Goal: Transaction & Acquisition: Purchase product/service

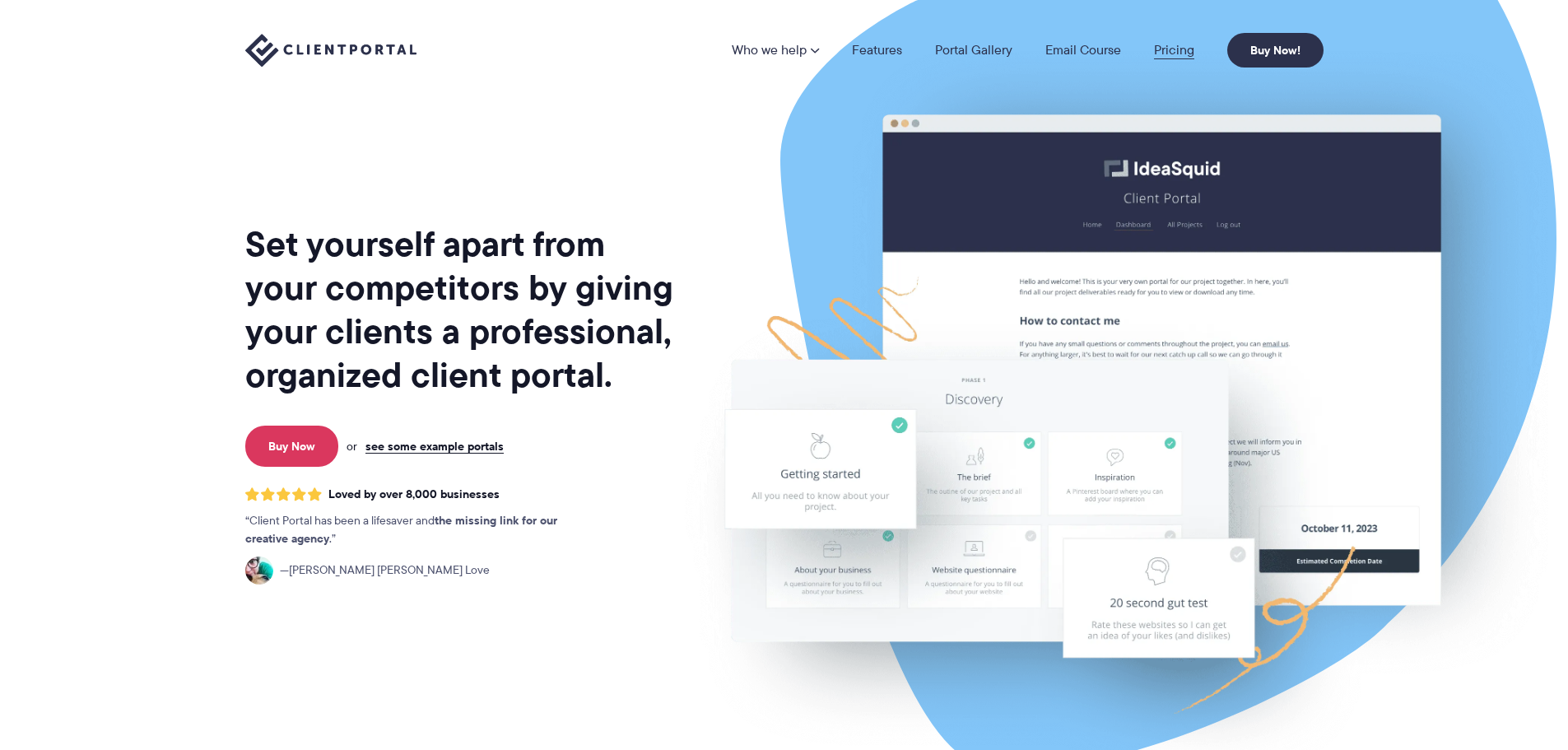
click at [1170, 50] on link "Pricing" at bounding box center [1174, 50] width 40 height 13
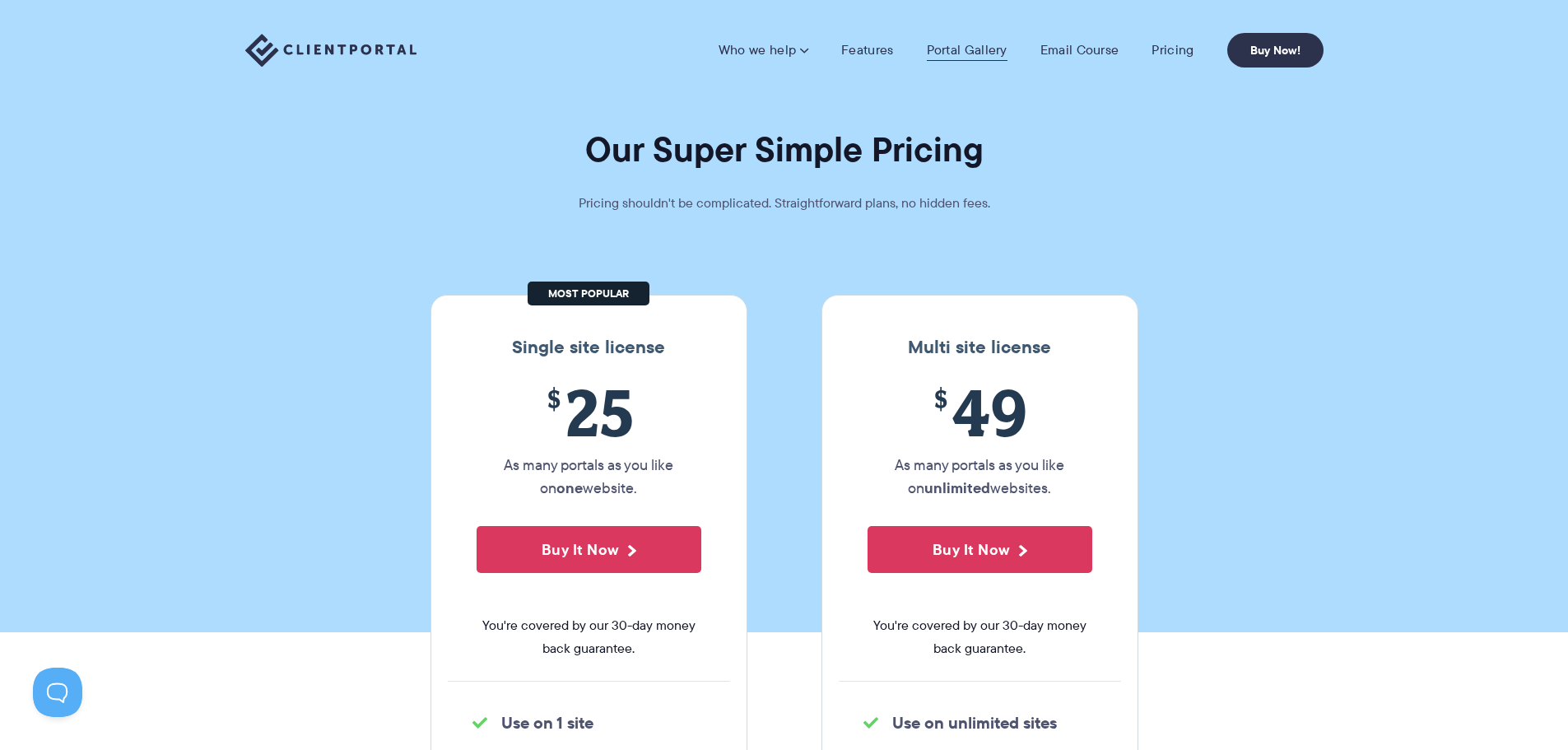
click at [955, 42] on link "Portal Gallery" at bounding box center [967, 50] width 81 height 17
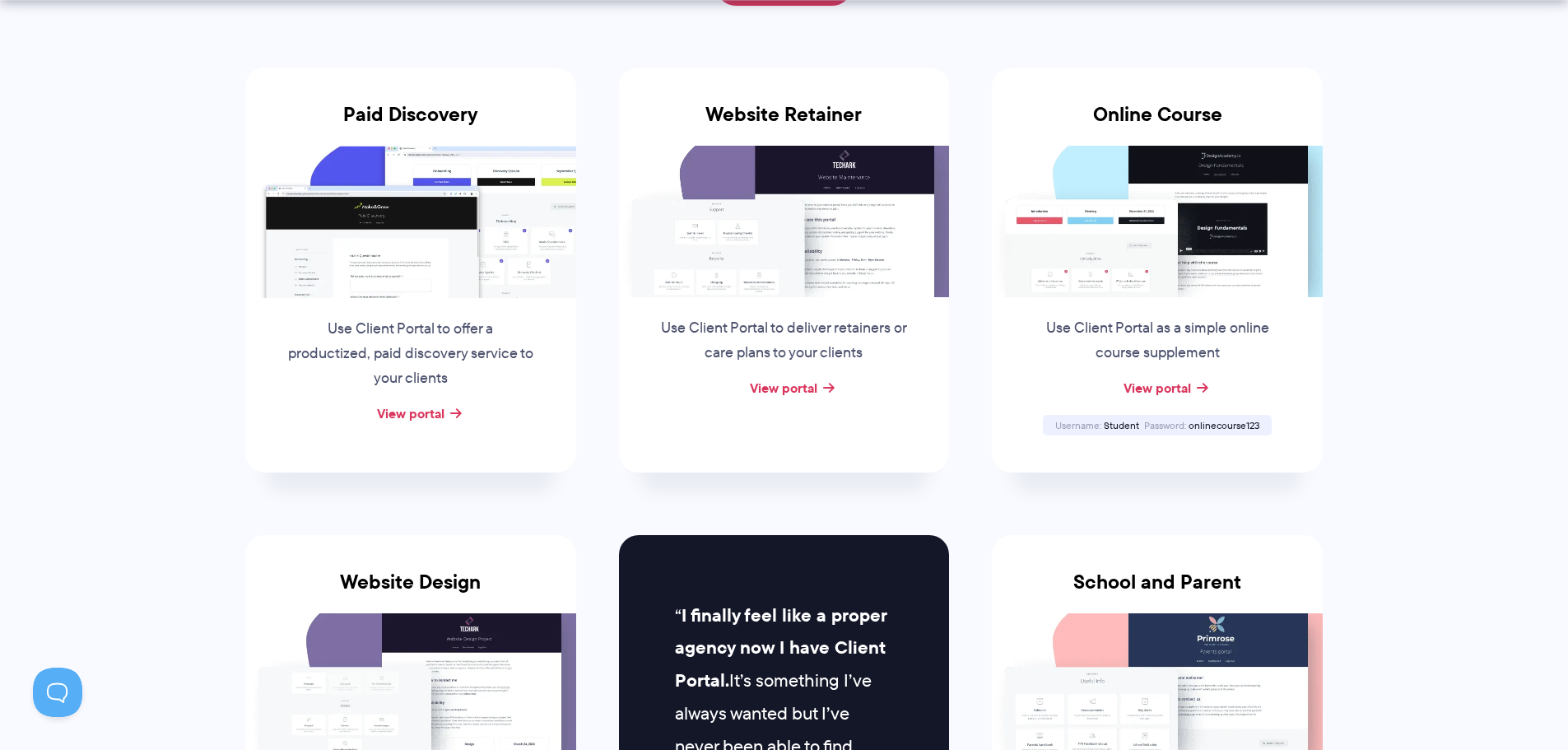
scroll to position [312, 0]
click at [429, 412] on link "View portal" at bounding box center [411, 412] width 68 height 20
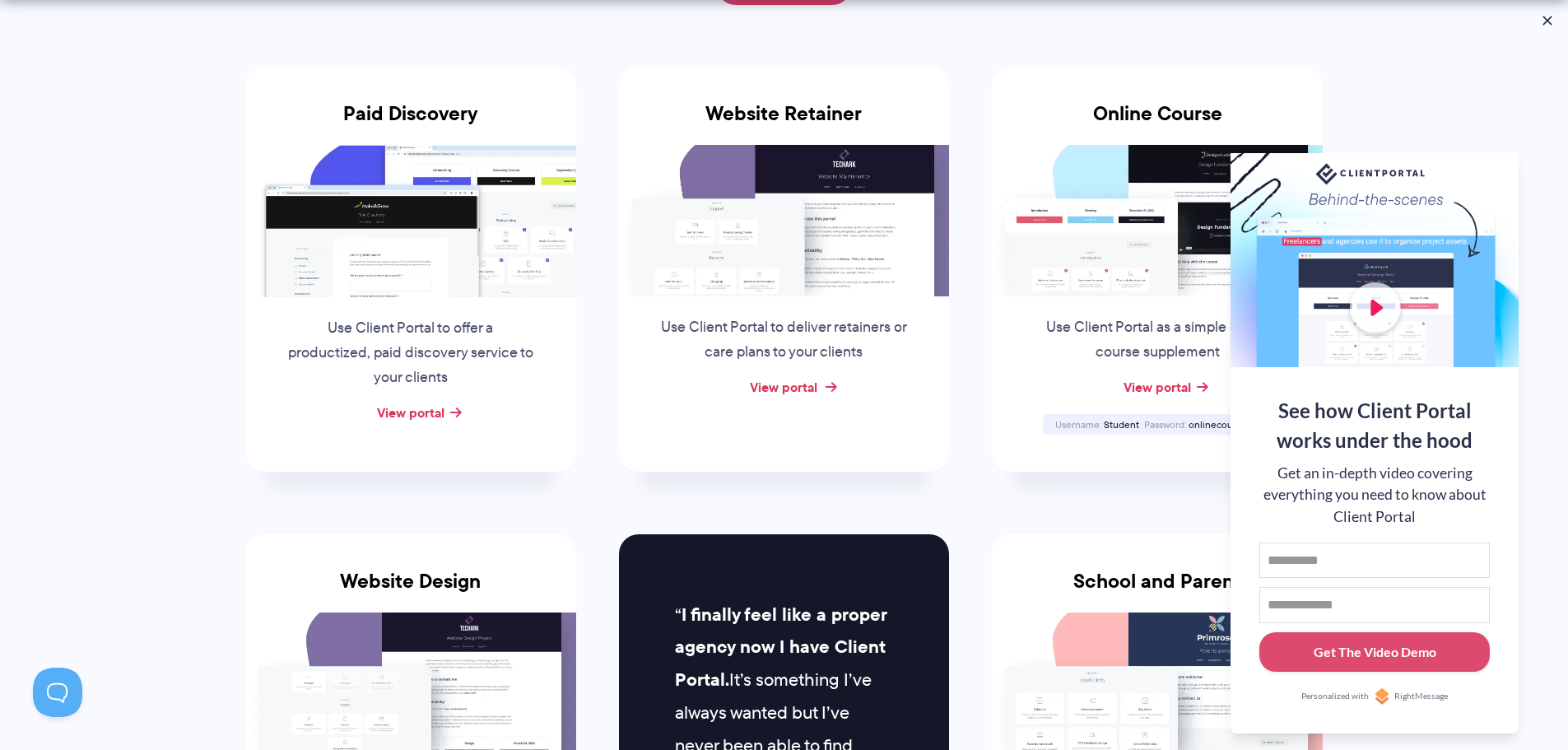
click at [802, 388] on link "View portal" at bounding box center [784, 387] width 68 height 20
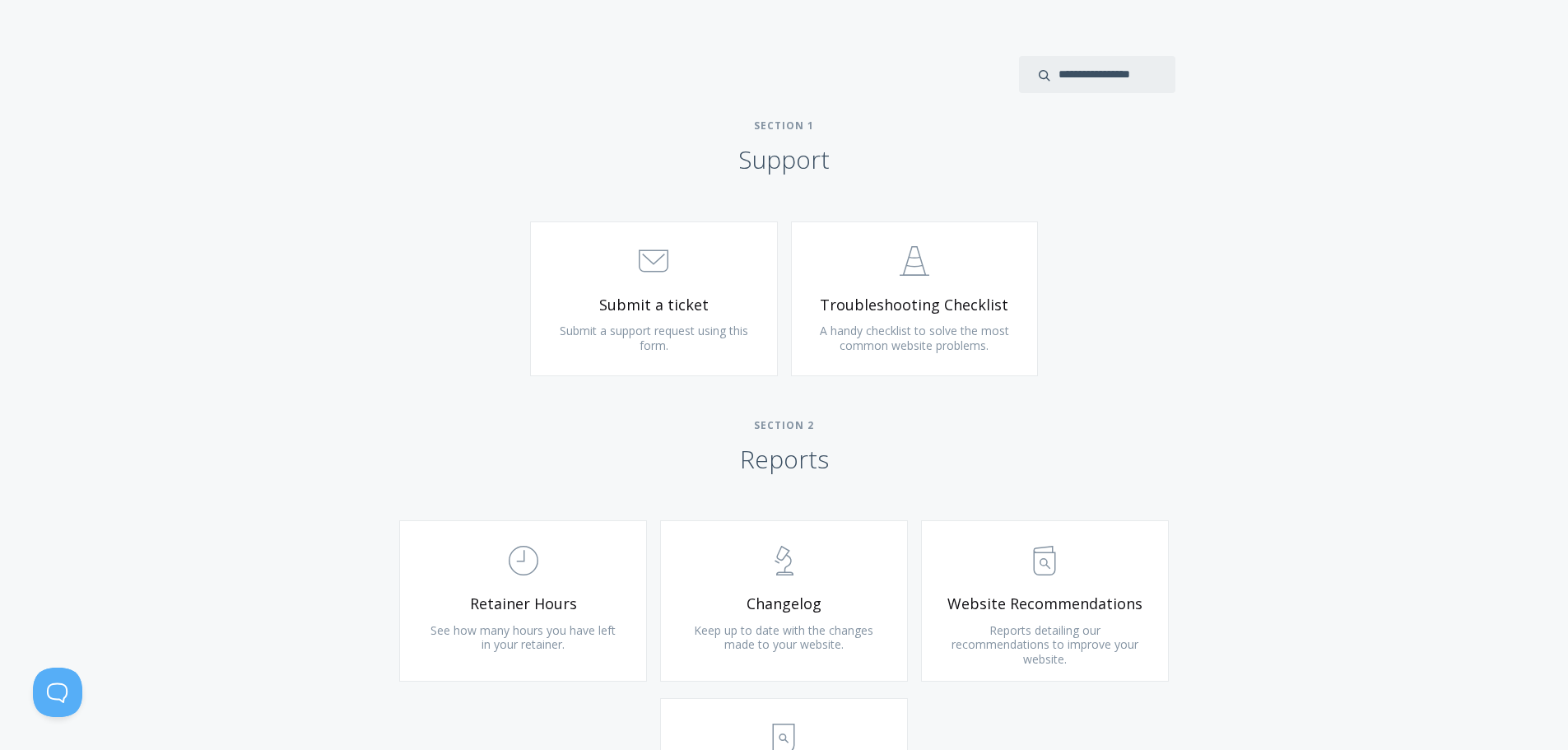
scroll to position [684, 0]
click at [688, 297] on span "Submit a ticket" at bounding box center [654, 301] width 196 height 19
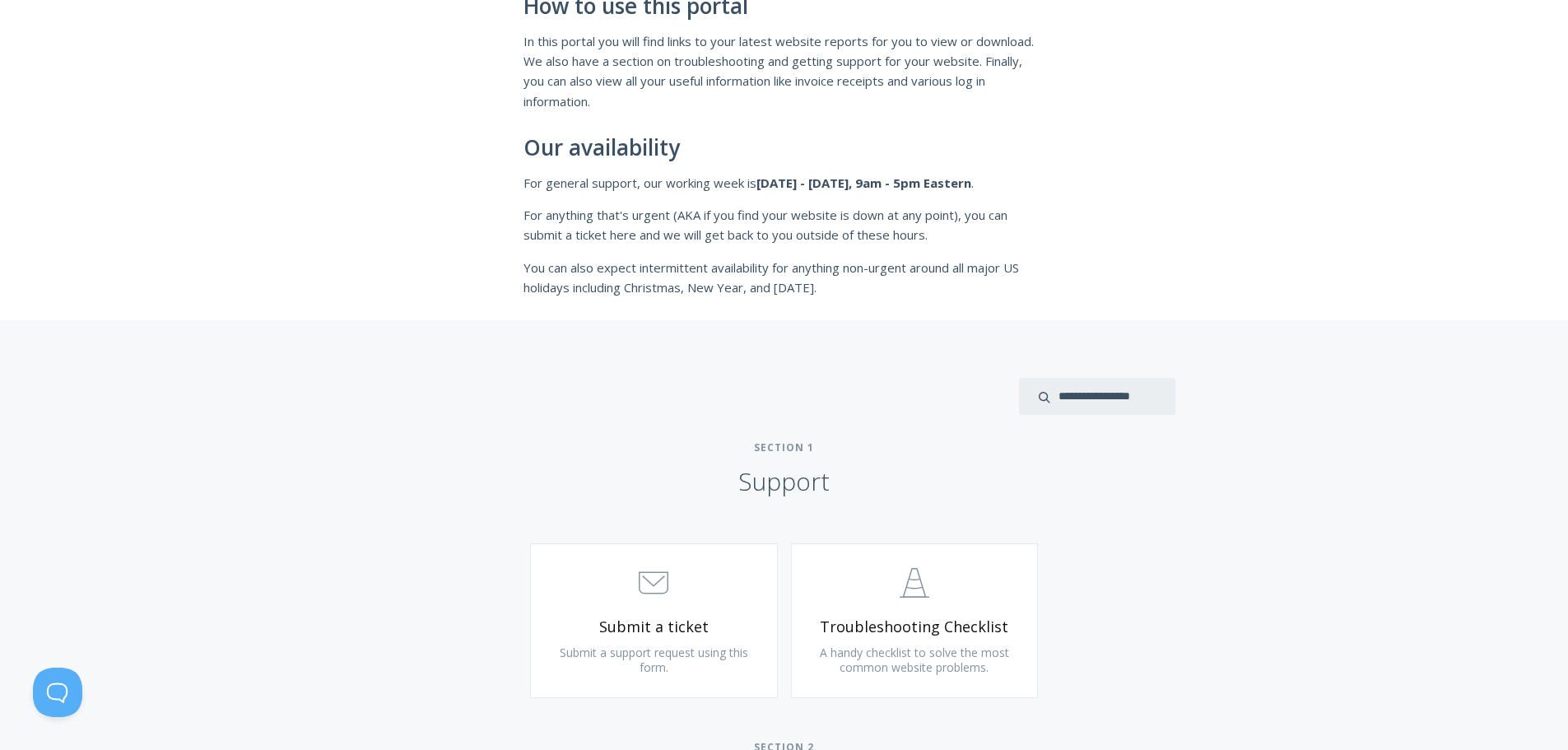
scroll to position [0, 0]
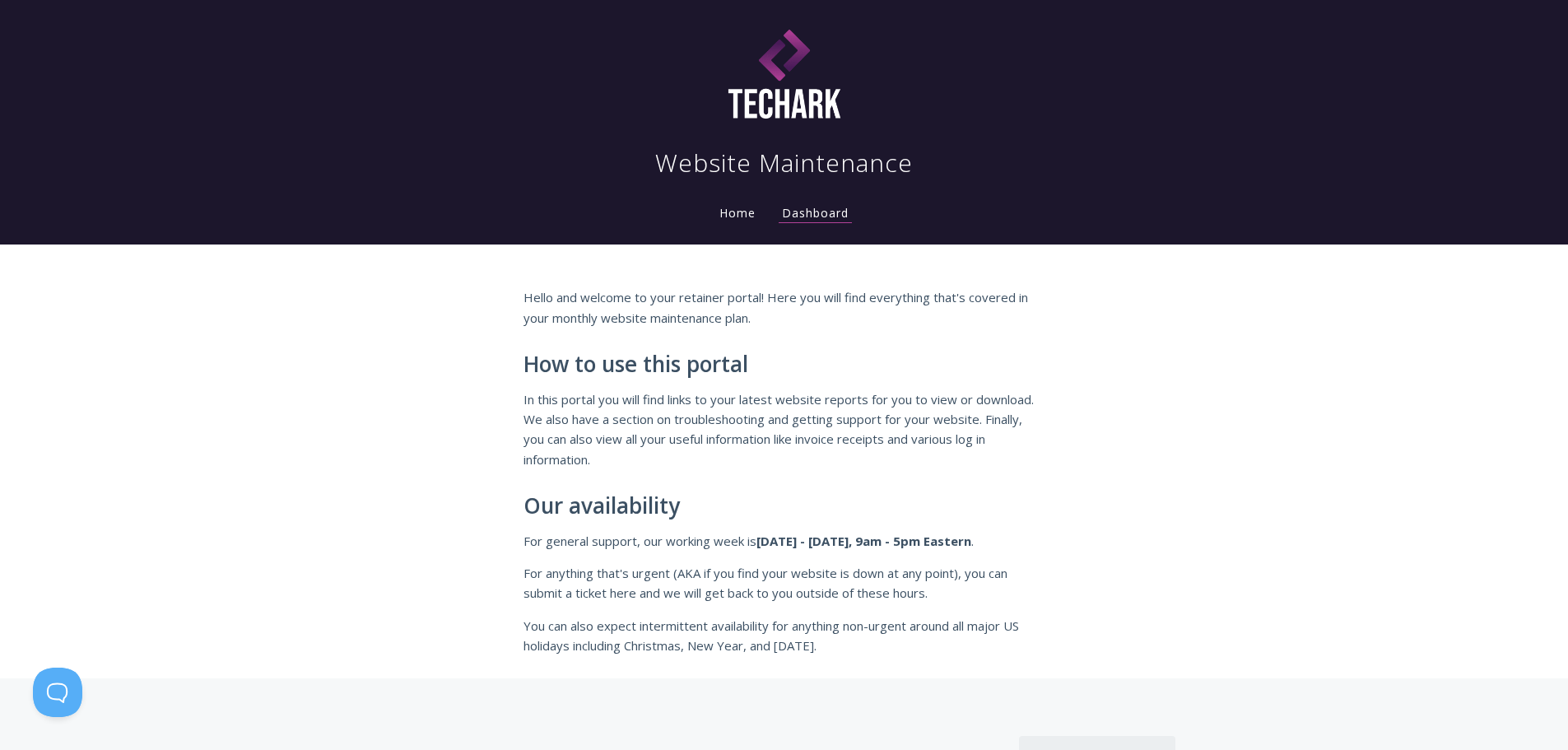
click at [743, 211] on link "Home" at bounding box center [737, 213] width 43 height 16
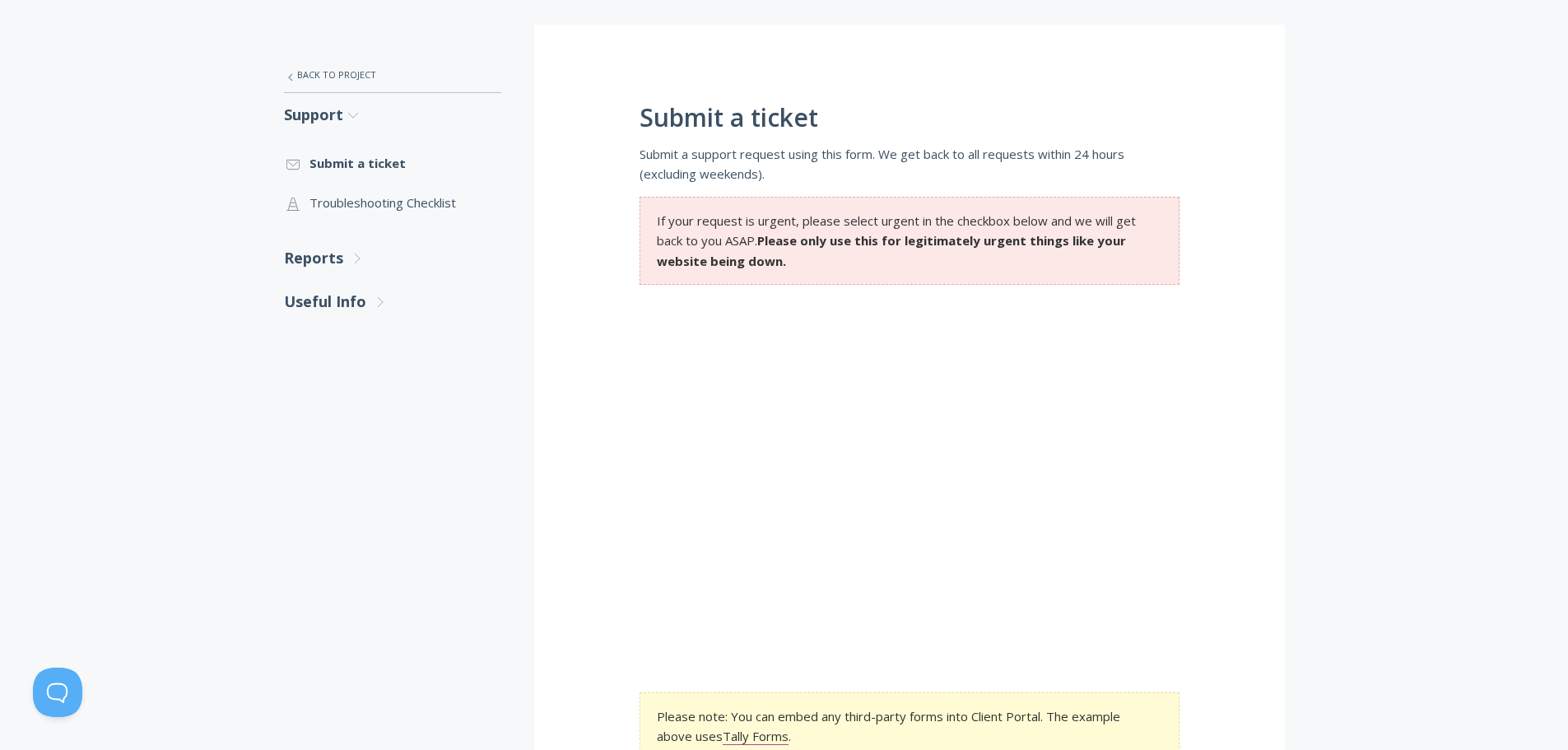
scroll to position [278, 0]
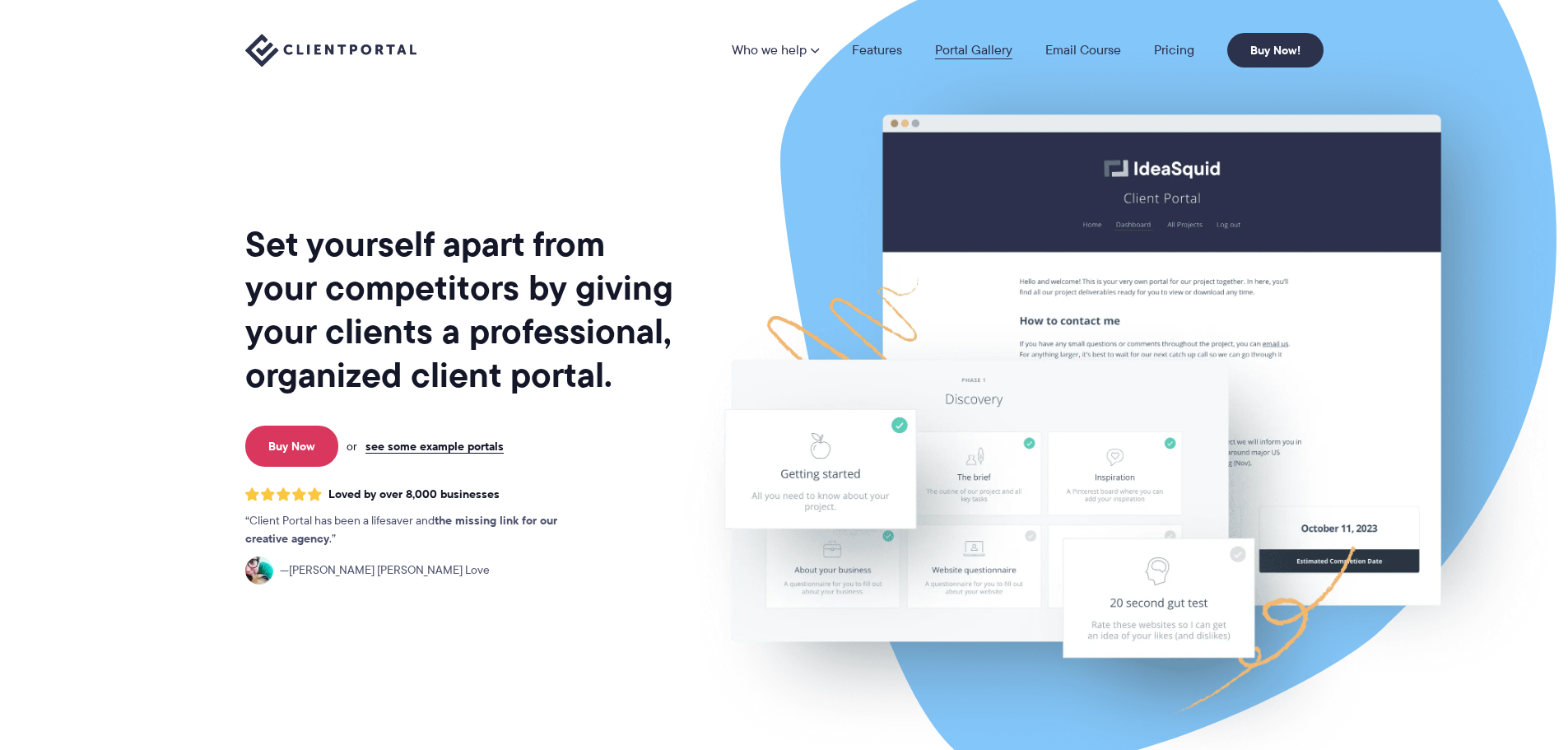
click at [997, 44] on link "Portal Gallery" at bounding box center [973, 50] width 77 height 13
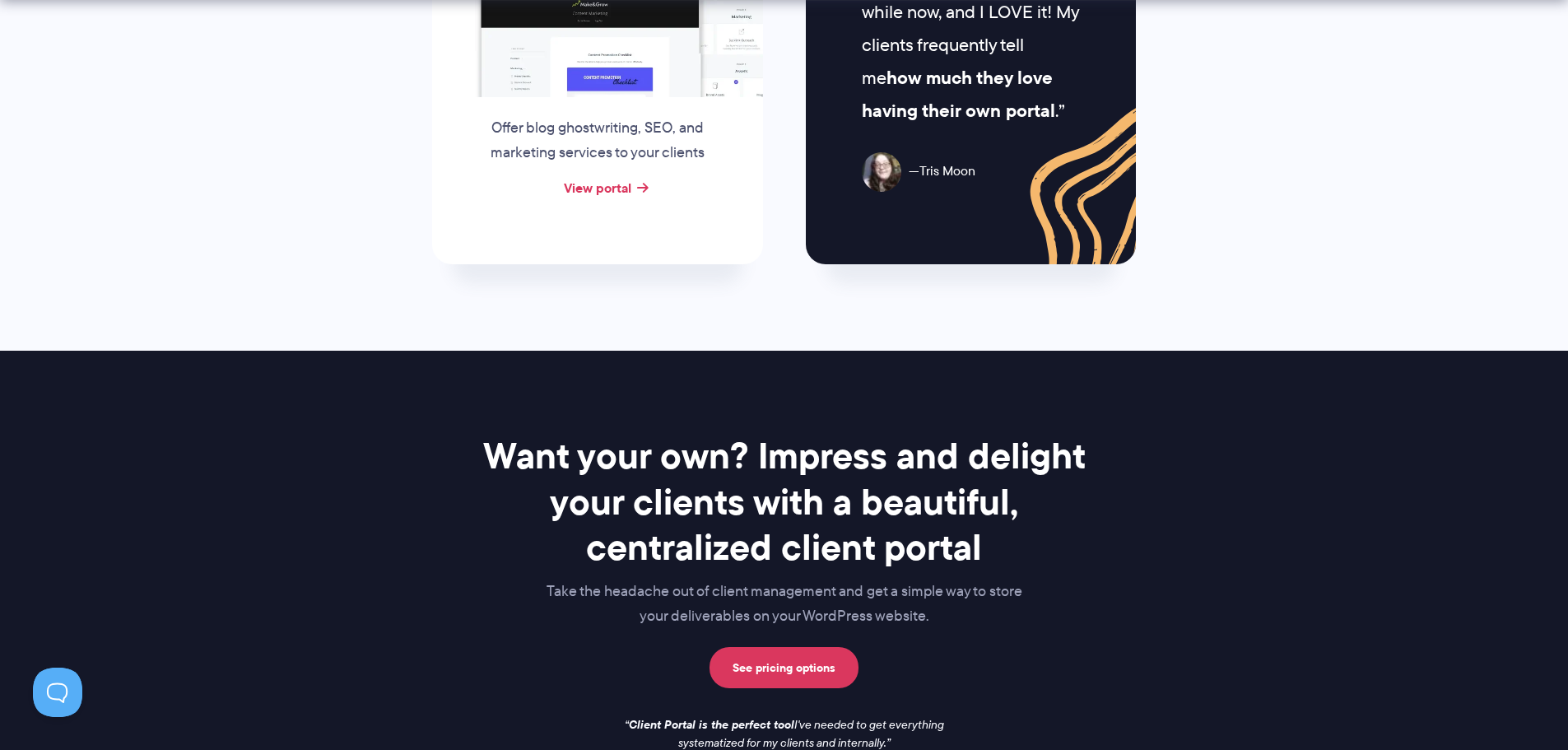
scroll to position [1975, 0]
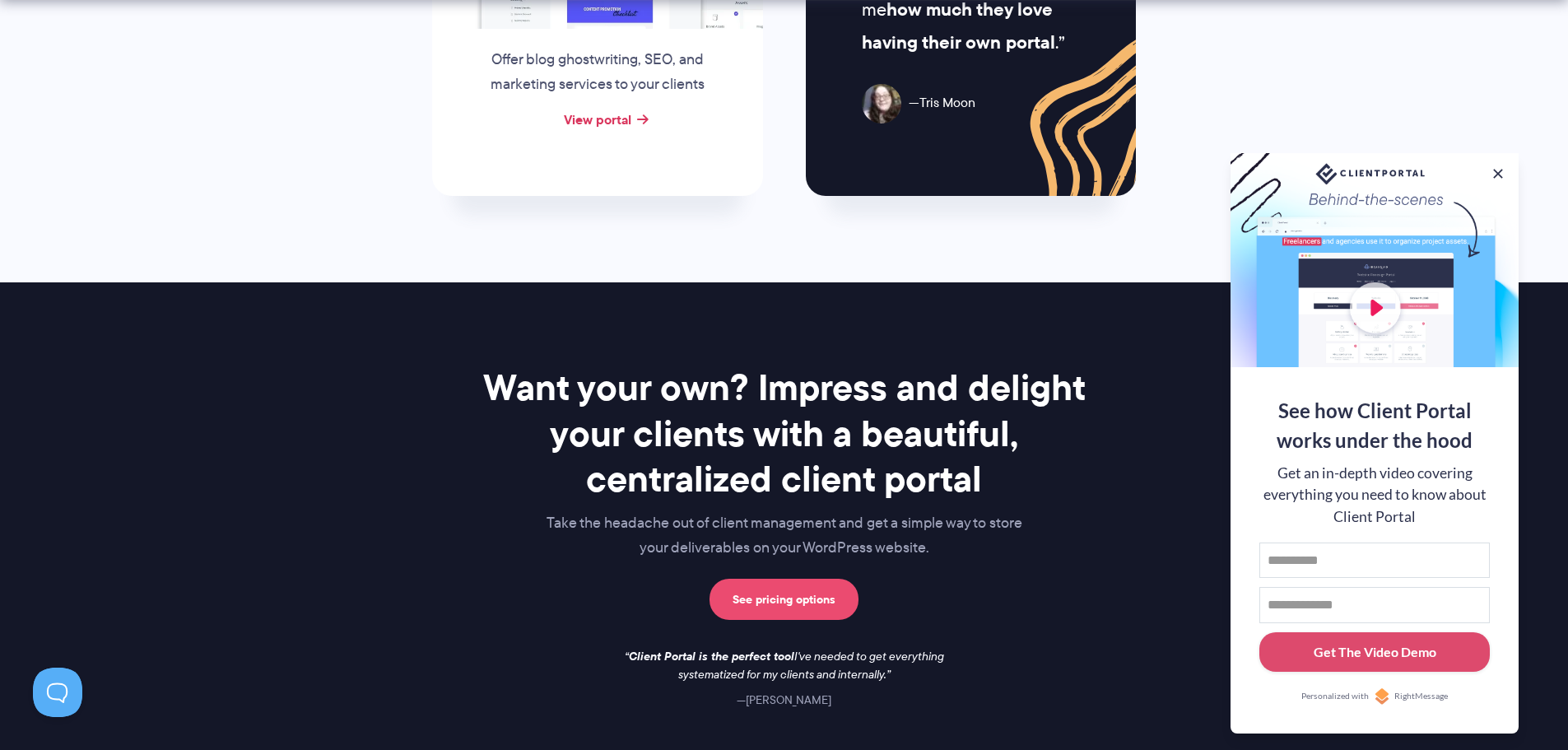
click at [793, 594] on link "See pricing options" at bounding box center [783, 599] width 149 height 41
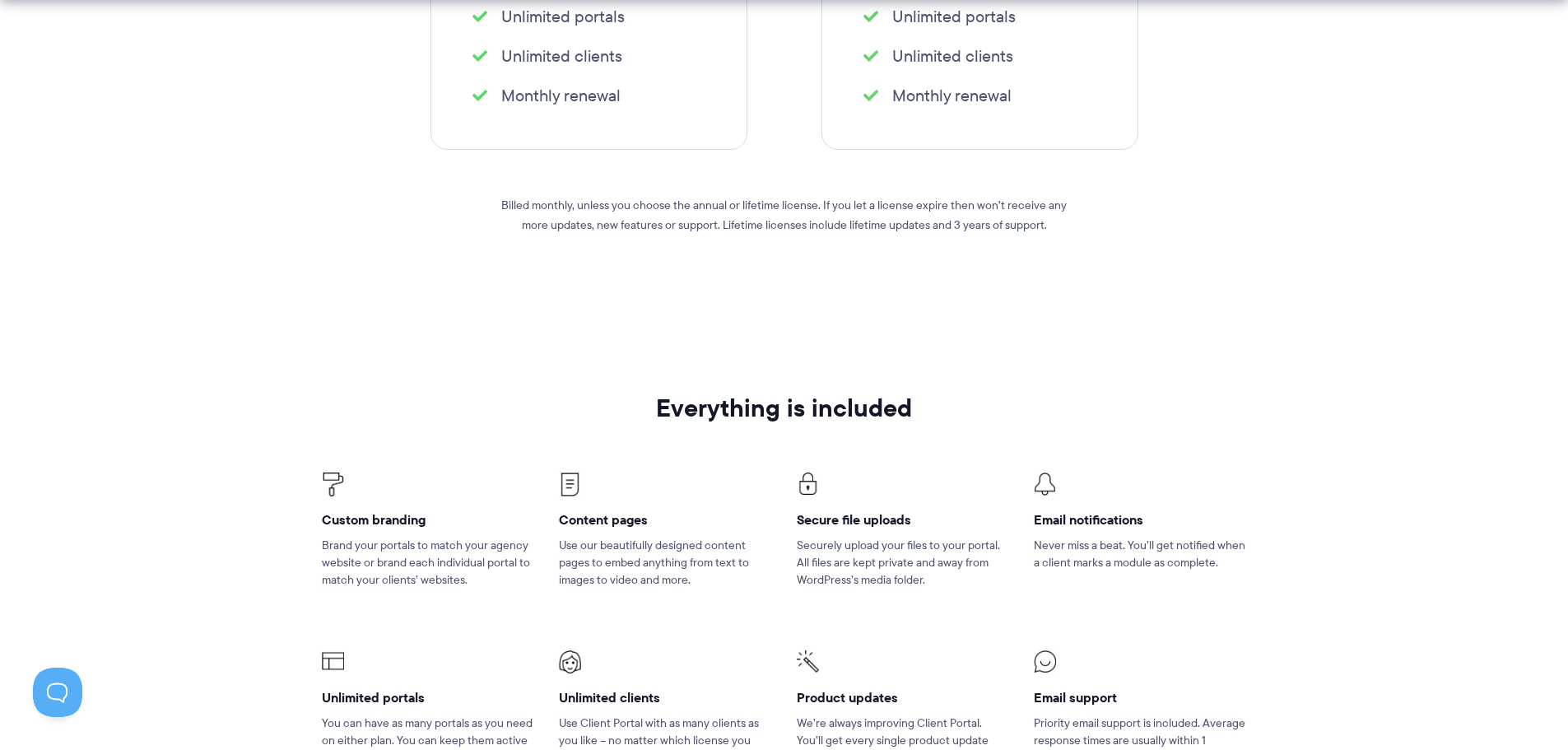
scroll to position [412, 0]
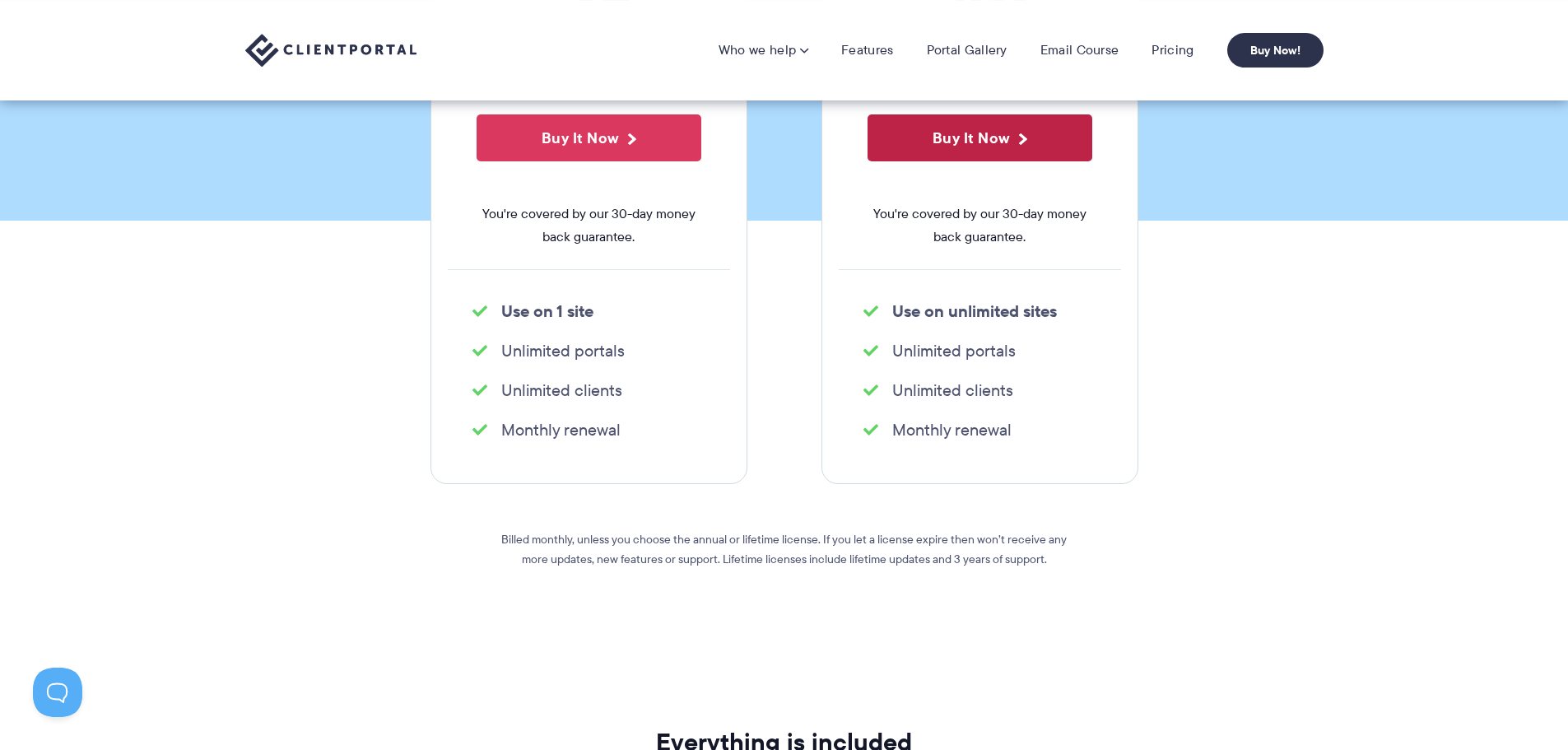
click at [1028, 136] on button "Buy It Now" at bounding box center [980, 138] width 225 height 47
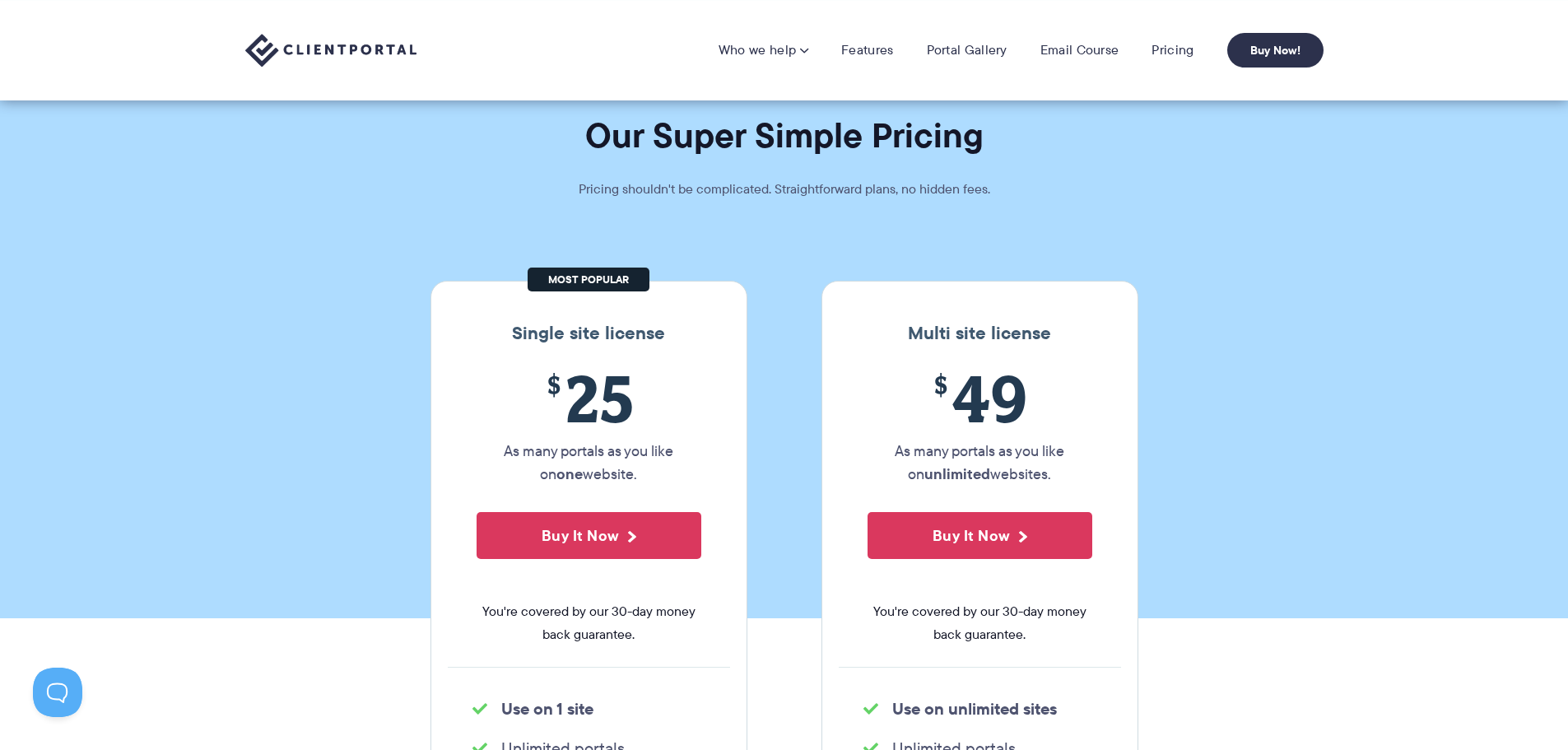
scroll to position [0, 0]
